Goal: Task Accomplishment & Management: Manage account settings

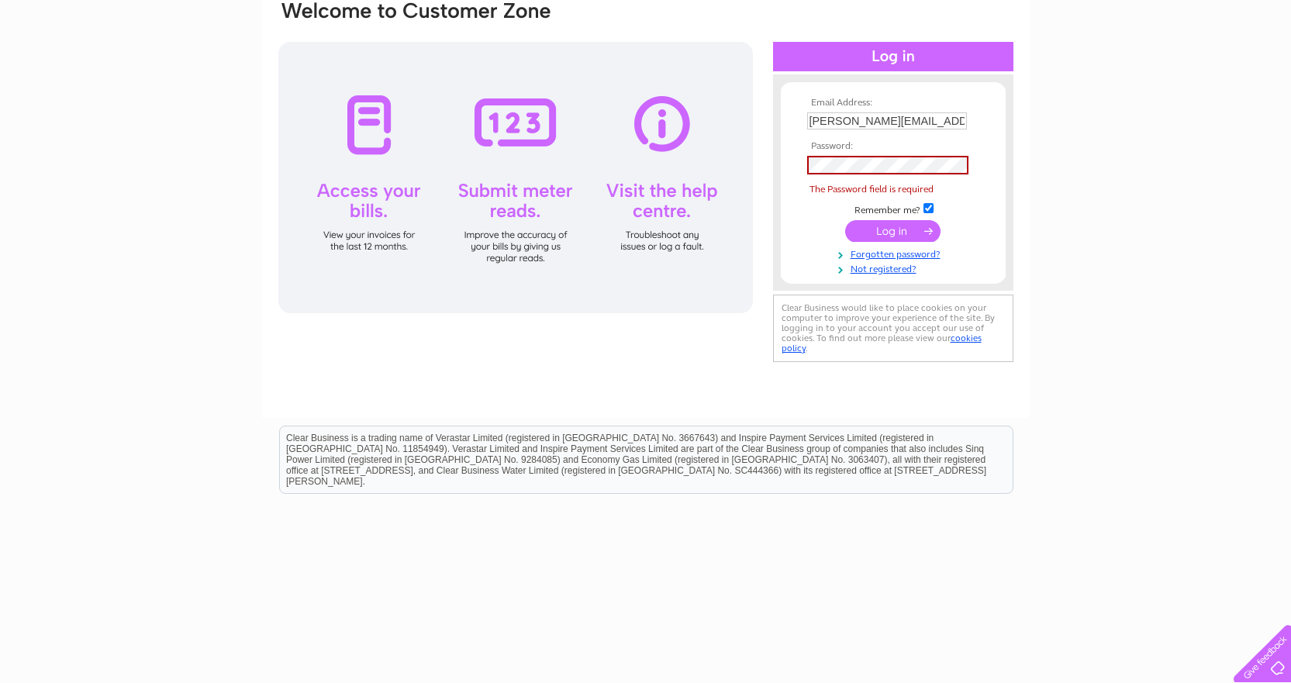
scroll to position [144, 0]
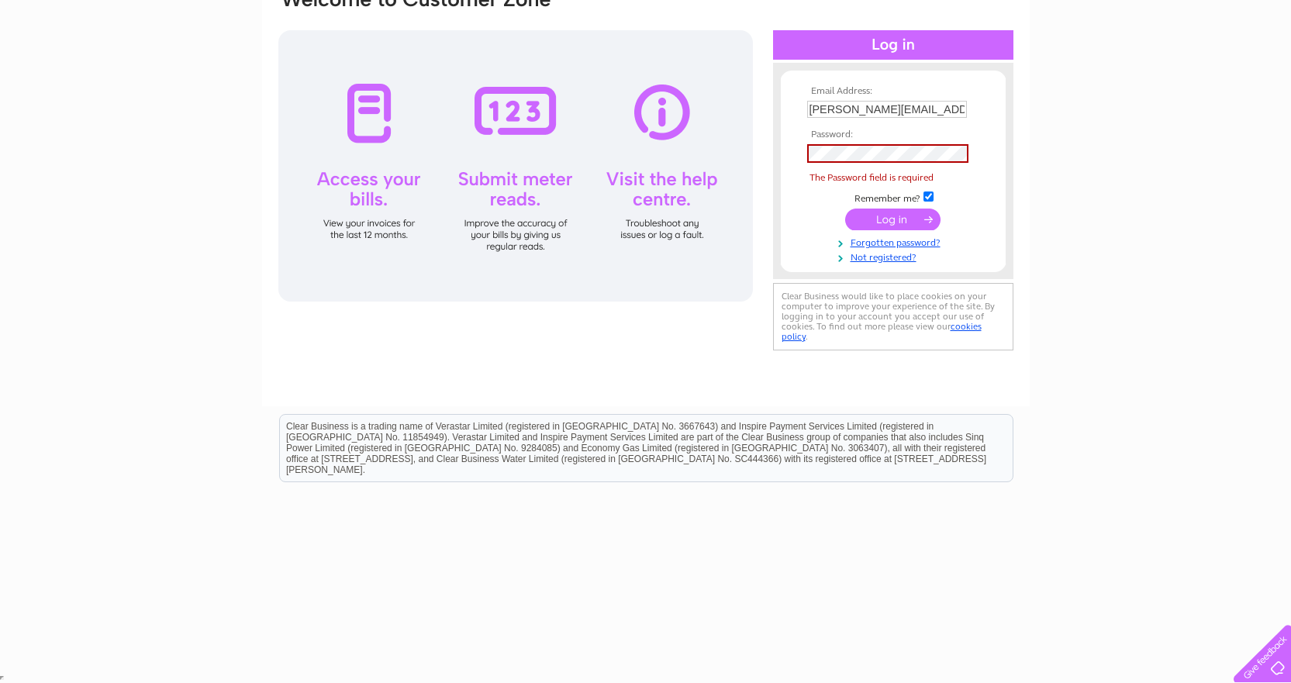
click at [904, 216] on input "submit" at bounding box center [892, 220] width 95 height 22
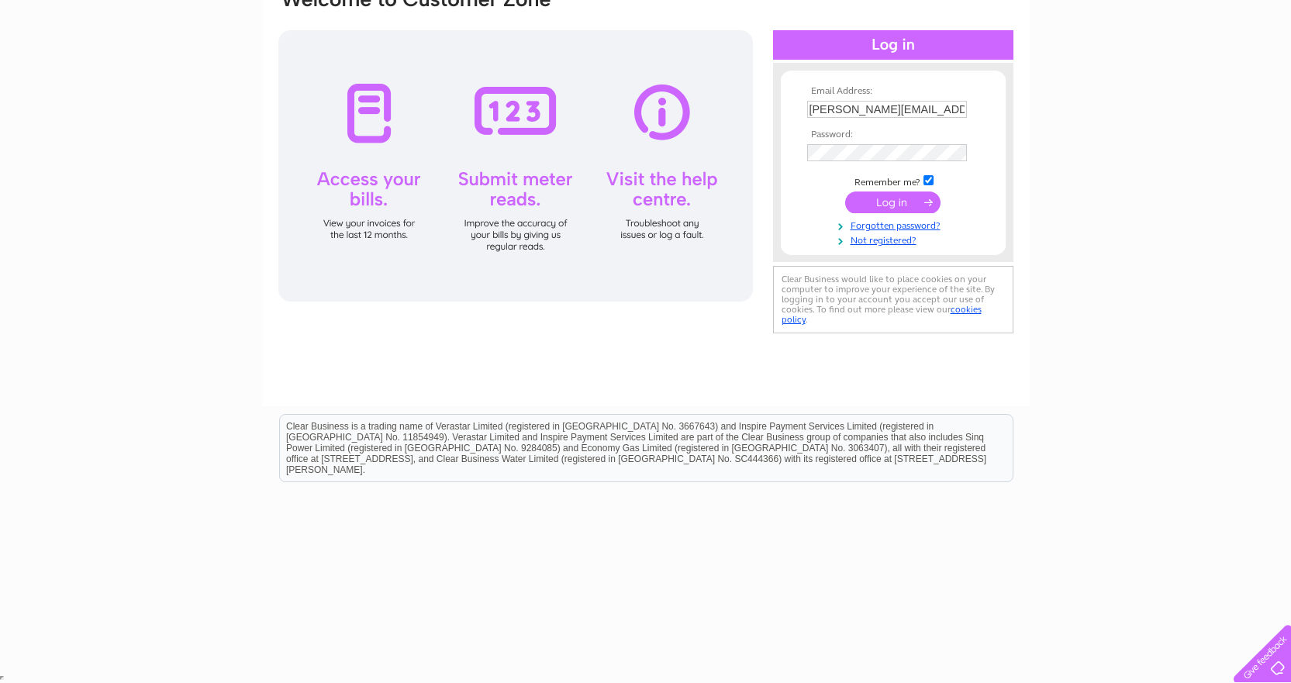
click at [901, 205] on input "submit" at bounding box center [892, 203] width 95 height 22
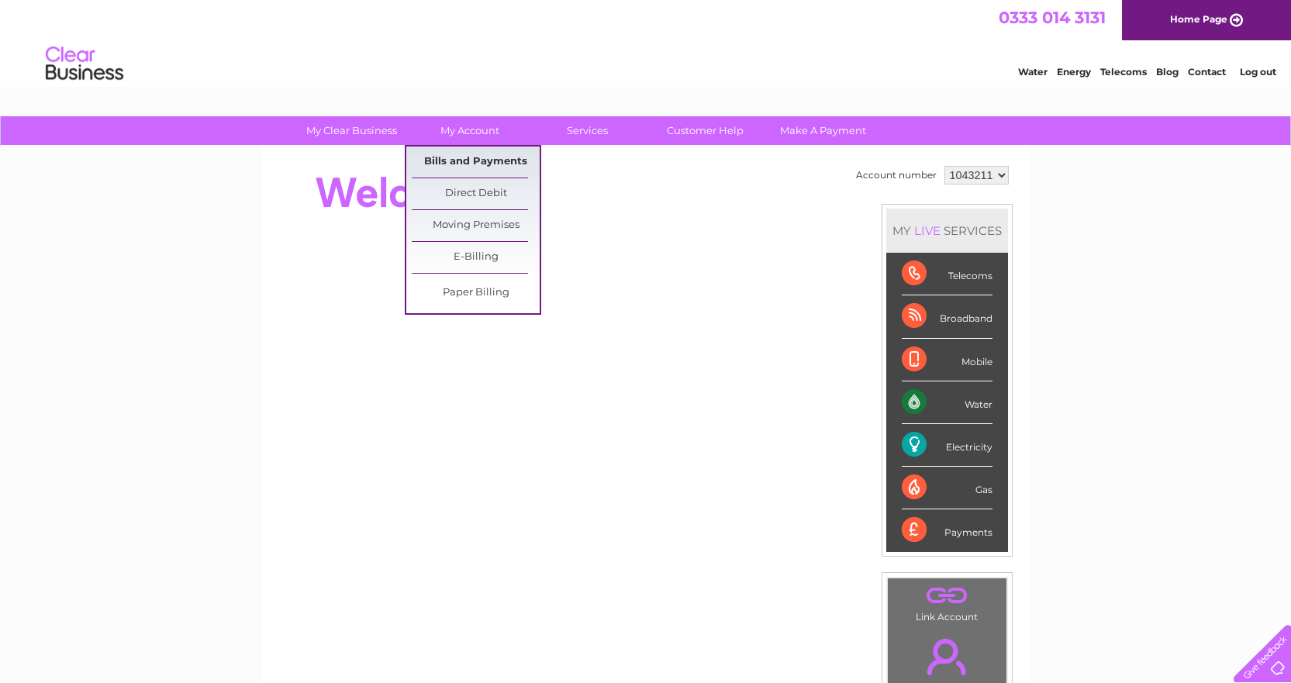
click at [464, 157] on link "Bills and Payments" at bounding box center [476, 162] width 128 height 31
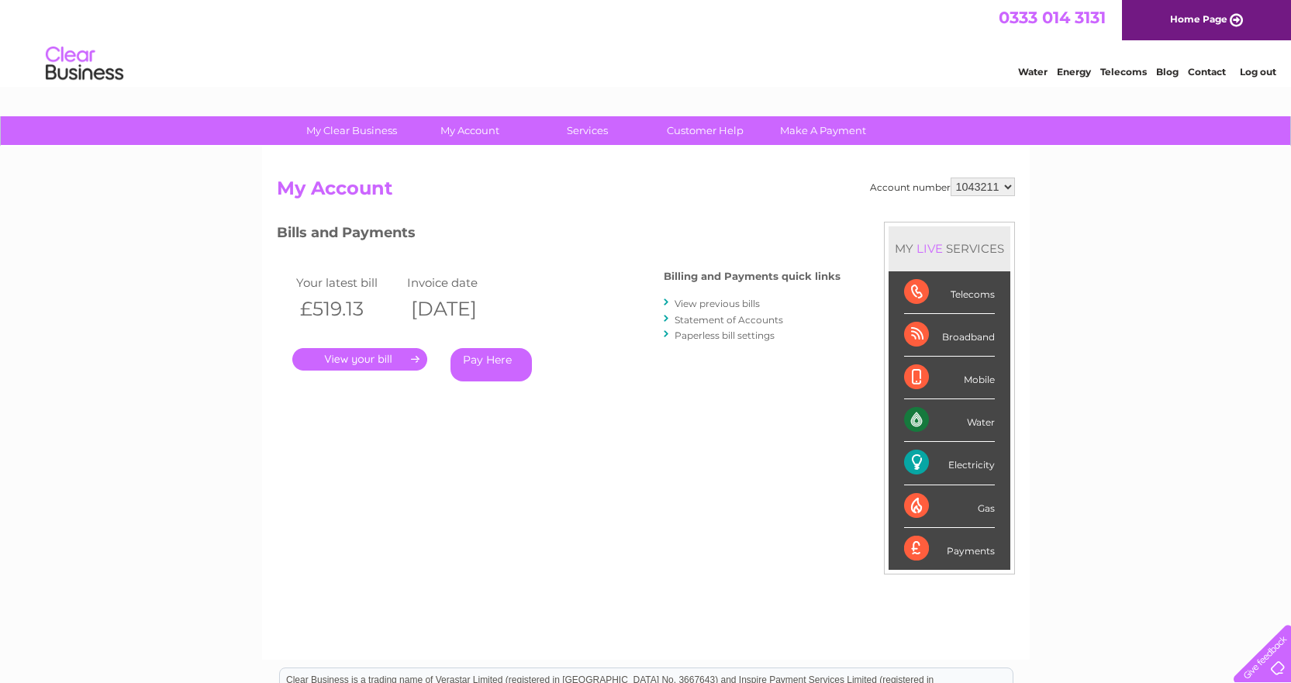
click at [373, 355] on link "." at bounding box center [359, 359] width 135 height 22
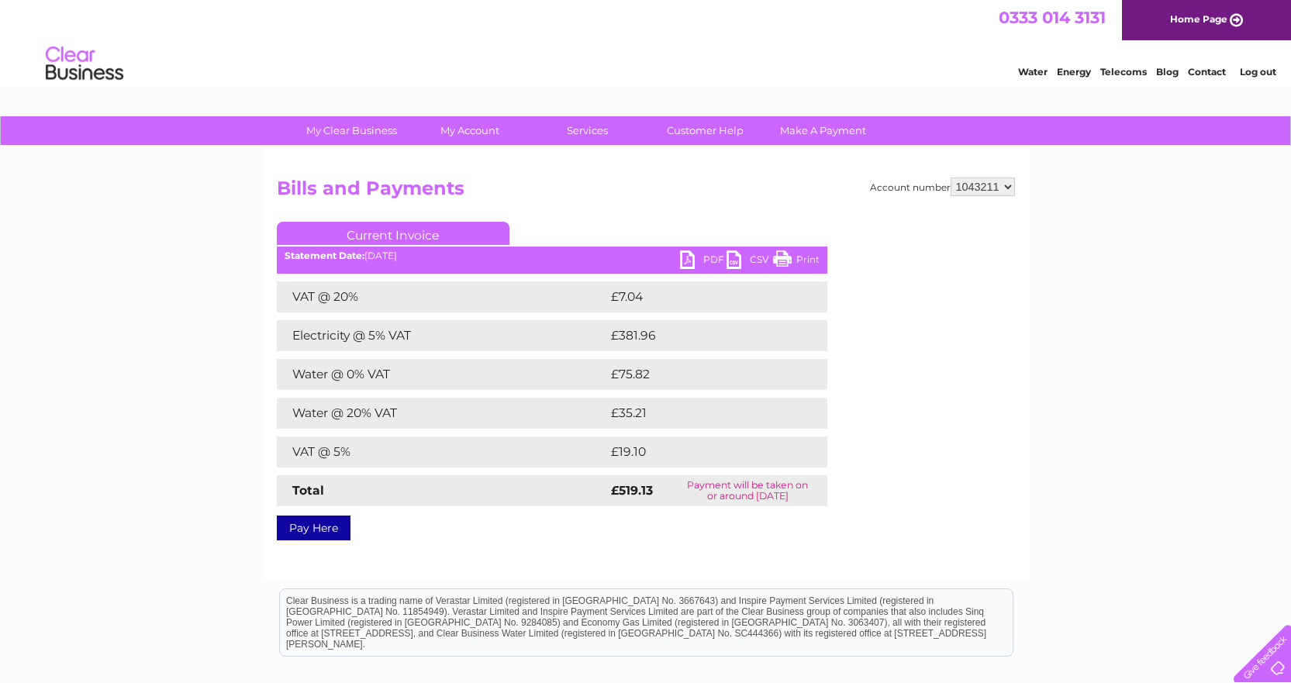
click at [689, 261] on link "PDF" at bounding box center [703, 261] width 47 height 22
